Goal: Check status: Check status

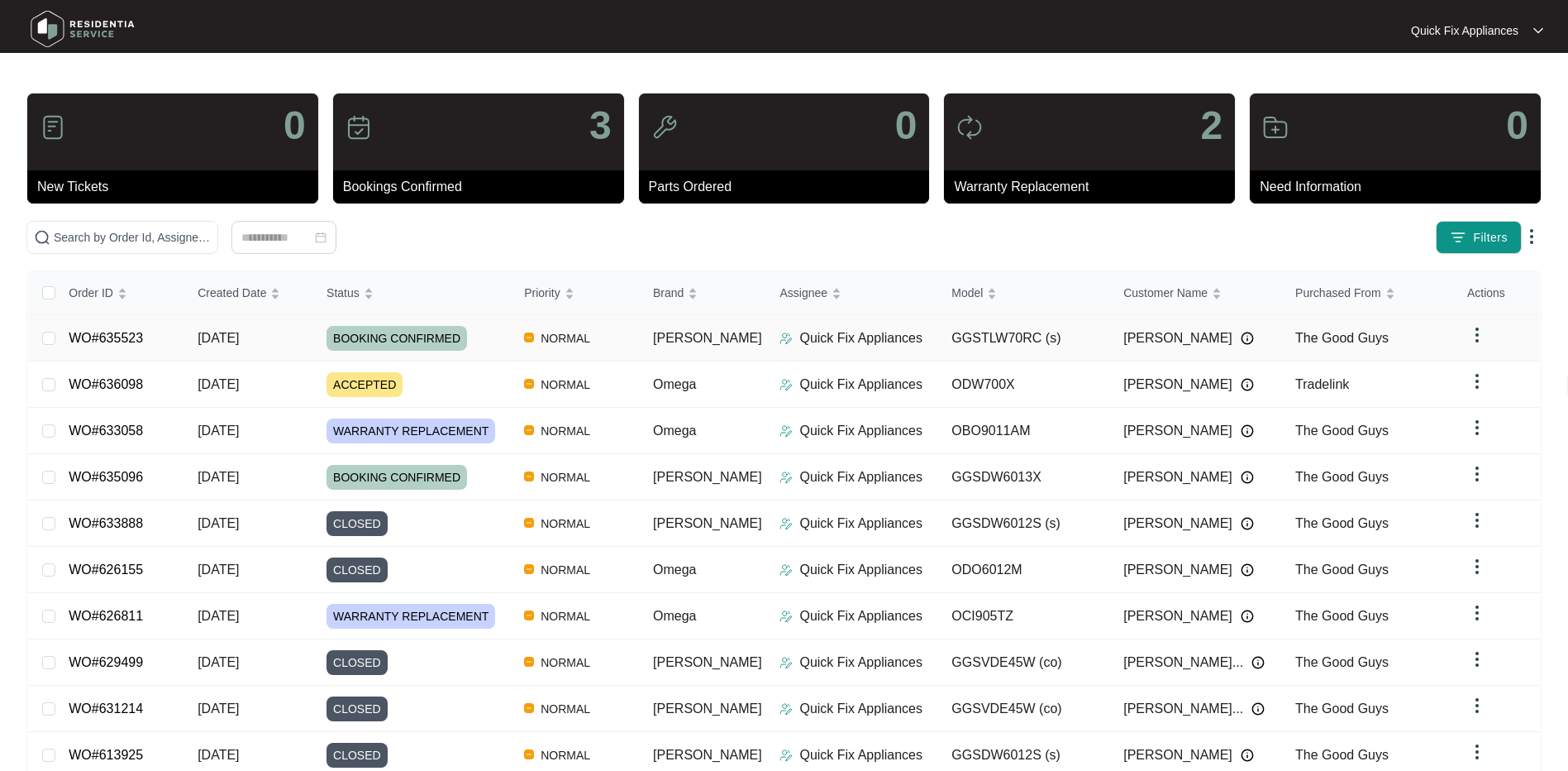
click at [209, 334] on span "[DATE]" at bounding box center [218, 338] width 41 height 14
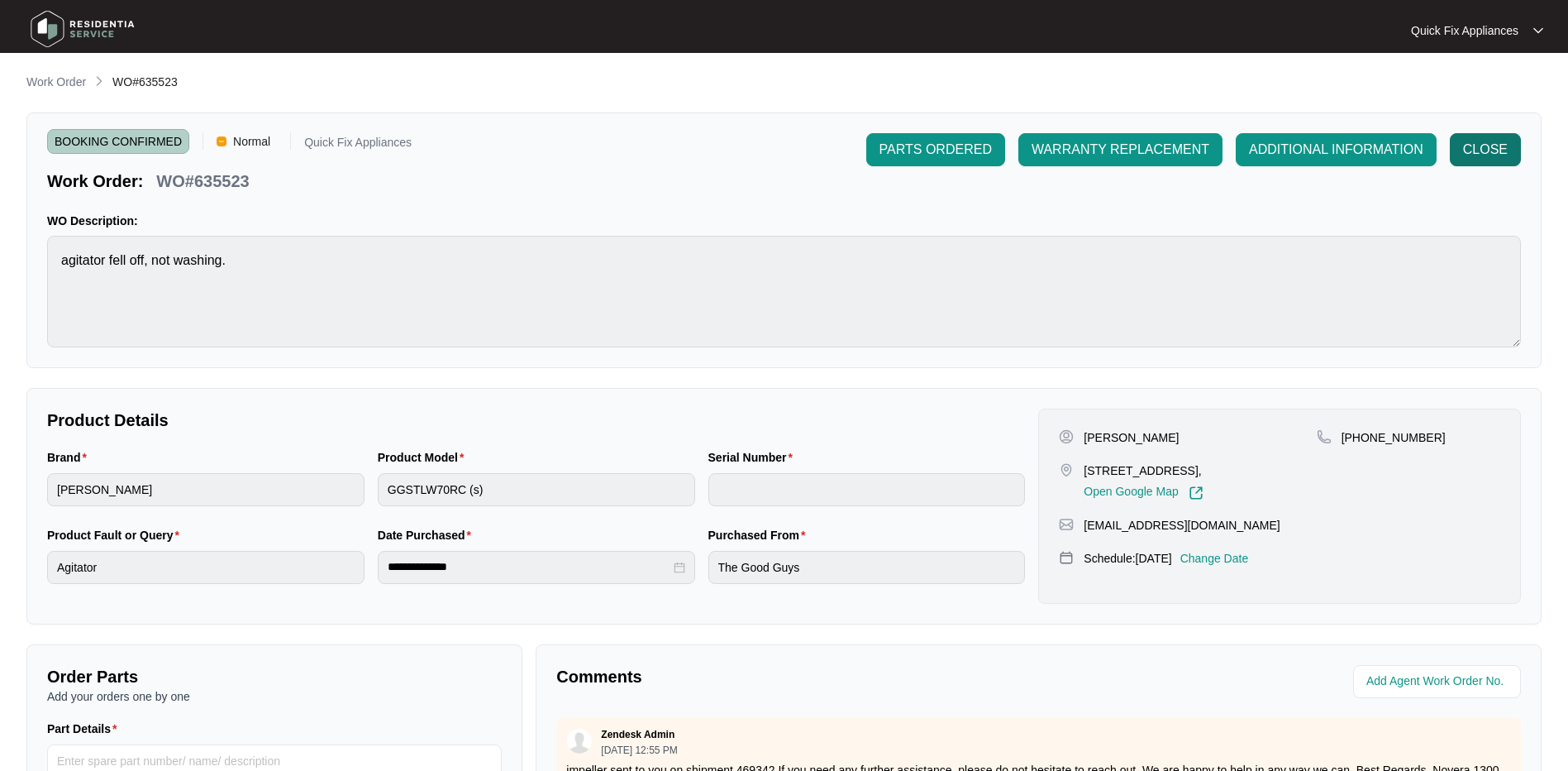
click at [1490, 157] on span "CLOSE" at bounding box center [1486, 149] width 45 height 20
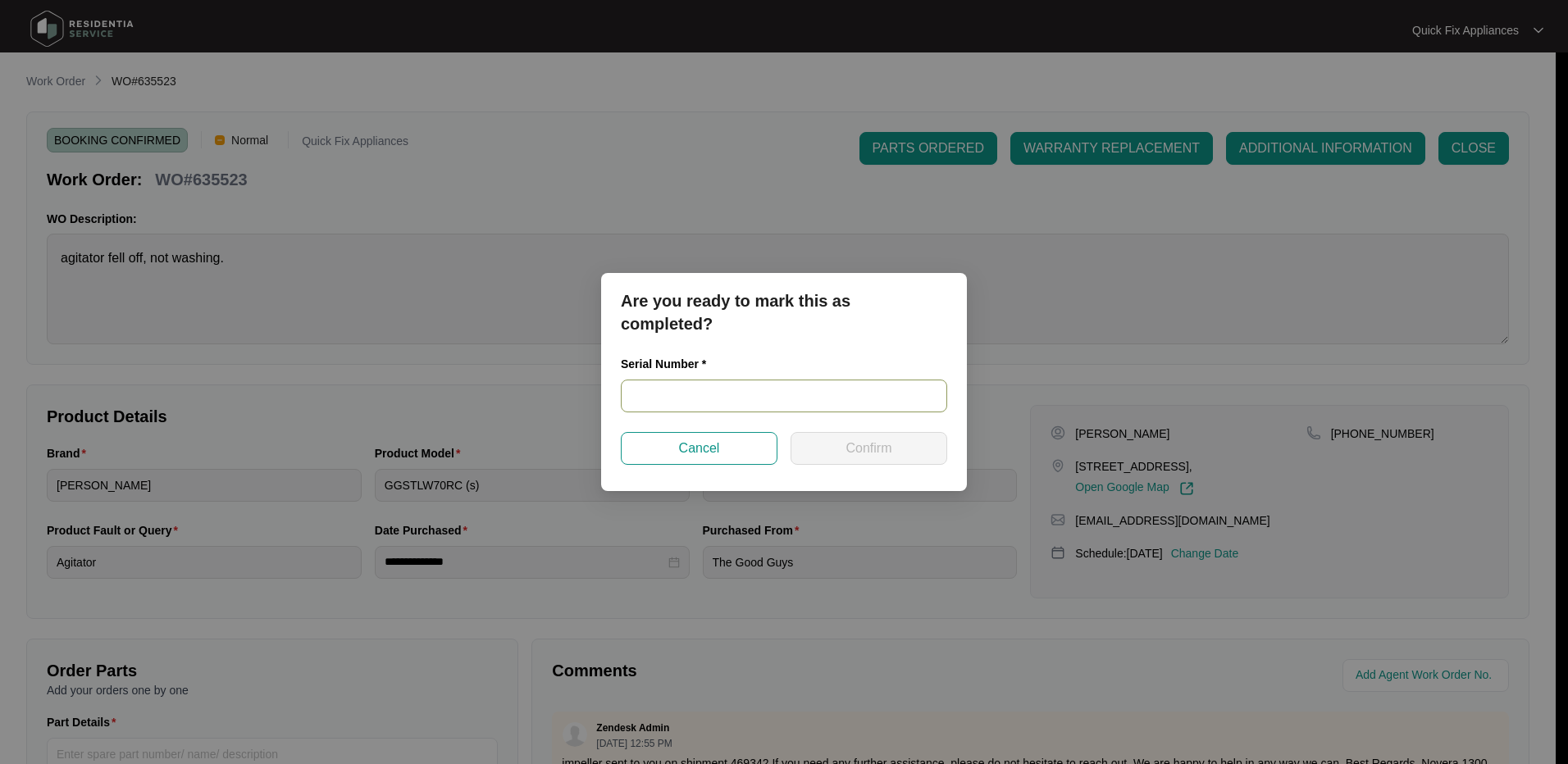
click at [777, 386] on input "text" at bounding box center [784, 396] width 327 height 32
paste input "540L753150141041E00124"
type input "540L753150141041E00124"
click at [873, 436] on button "Confirm" at bounding box center [869, 448] width 156 height 32
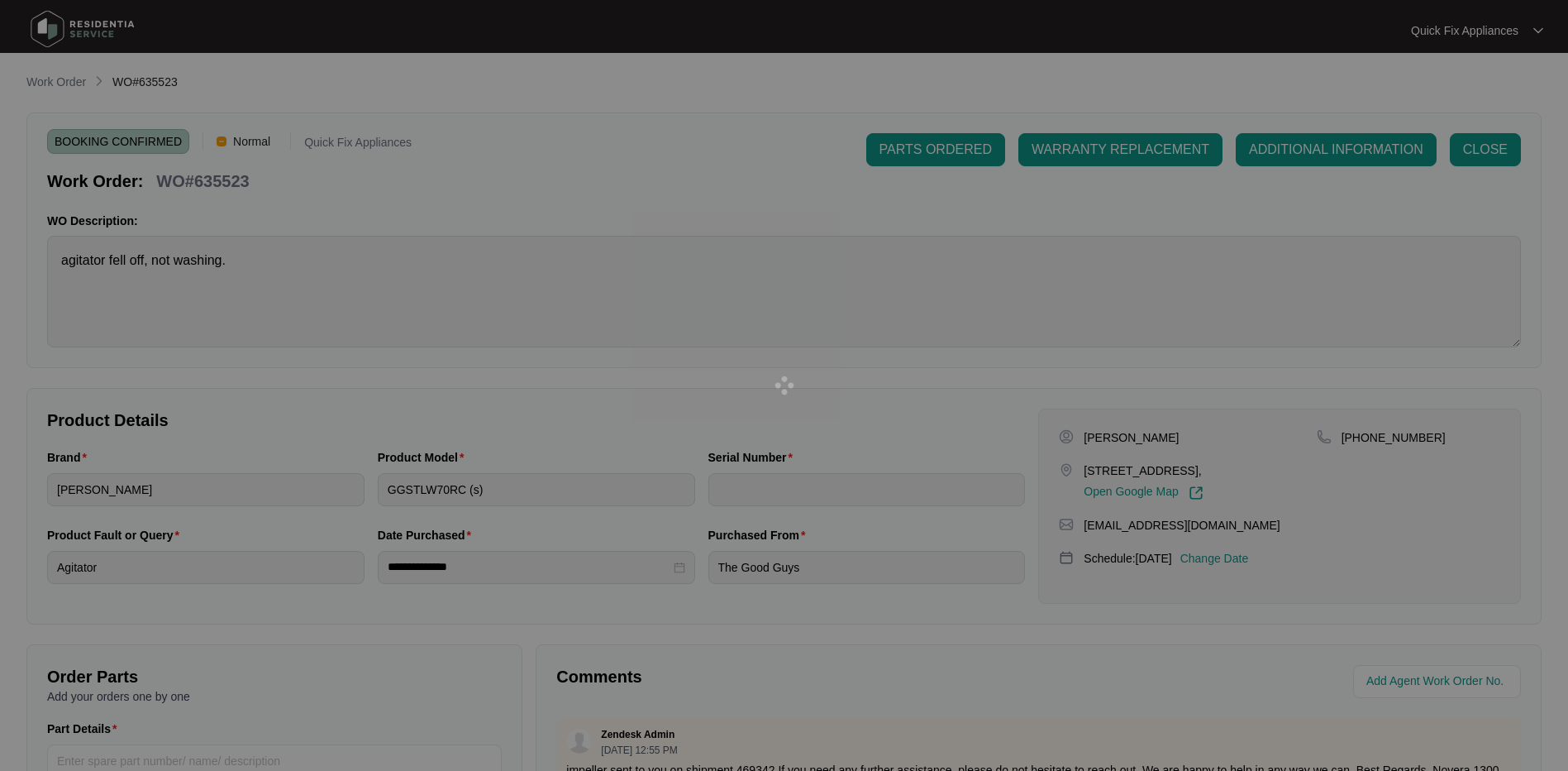
type input "540L753150141041E00124"
